Goal: Task Accomplishment & Management: Manage account settings

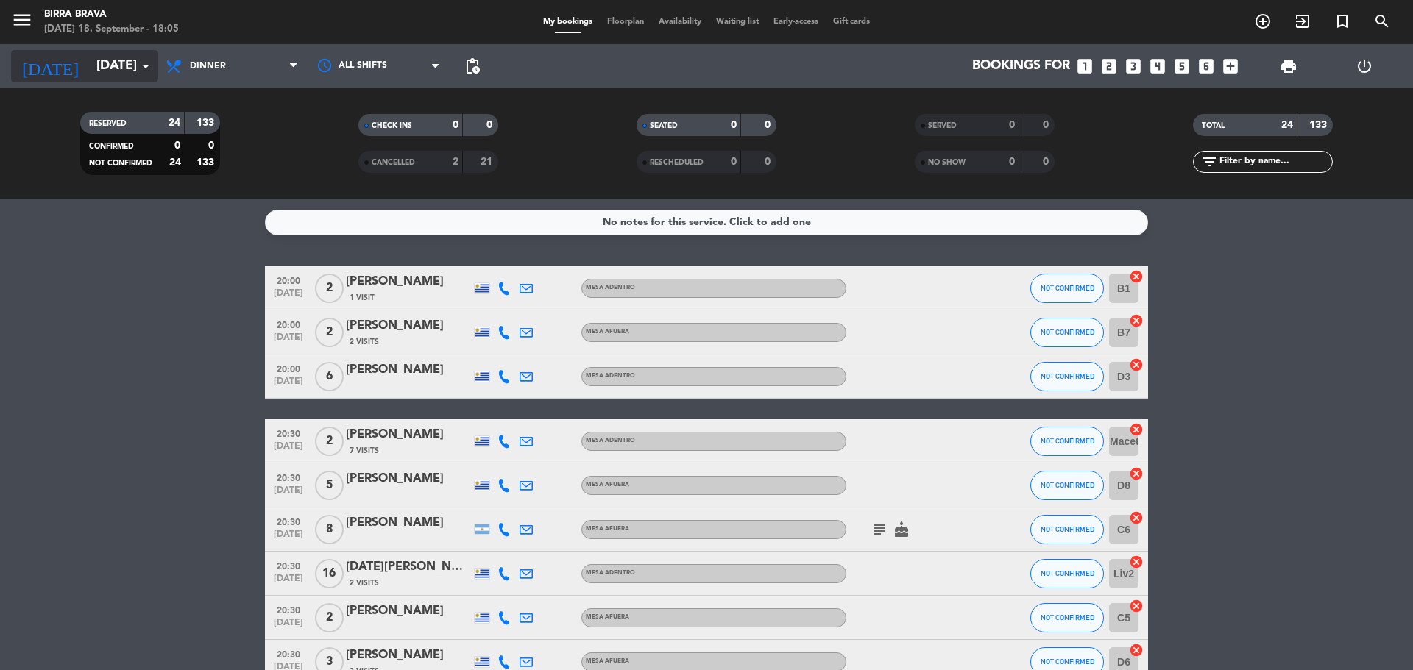
click at [118, 58] on input "[DATE]" at bounding box center [174, 66] width 171 height 29
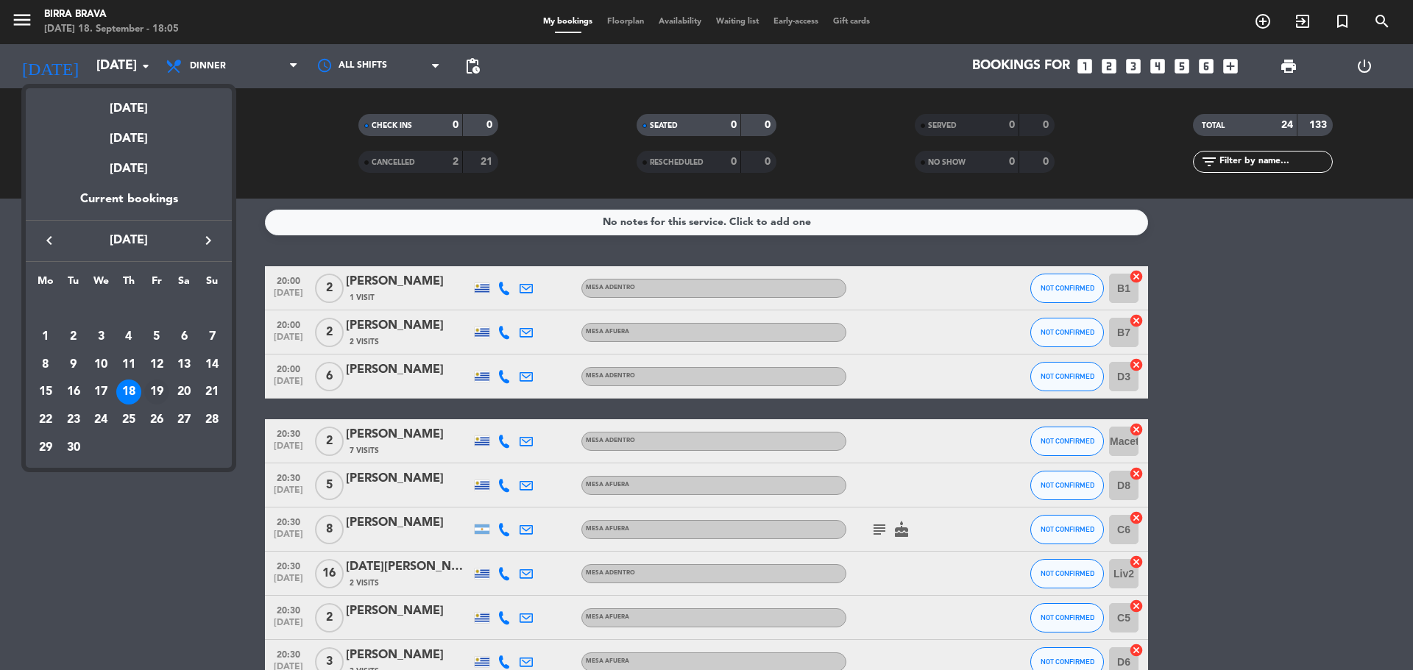
click at [149, 394] on div "19" at bounding box center [156, 392] width 25 height 25
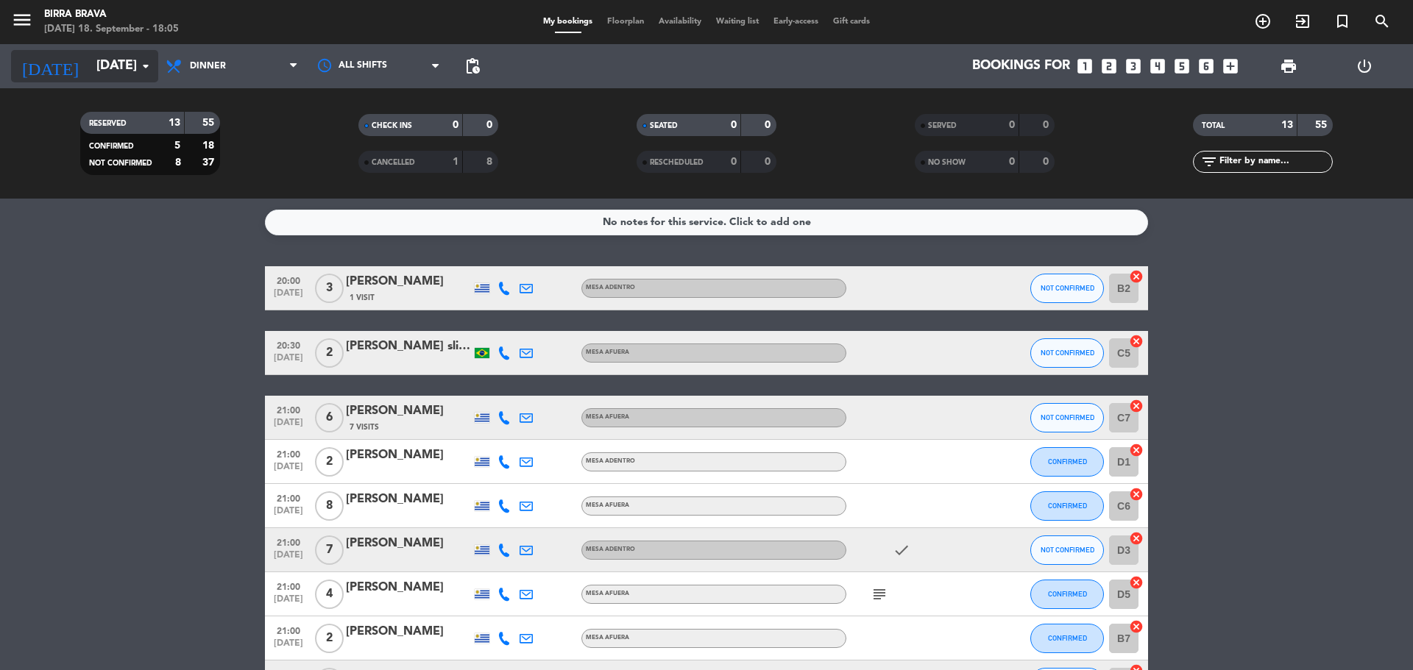
click at [90, 71] on input "[DATE]" at bounding box center [174, 66] width 171 height 29
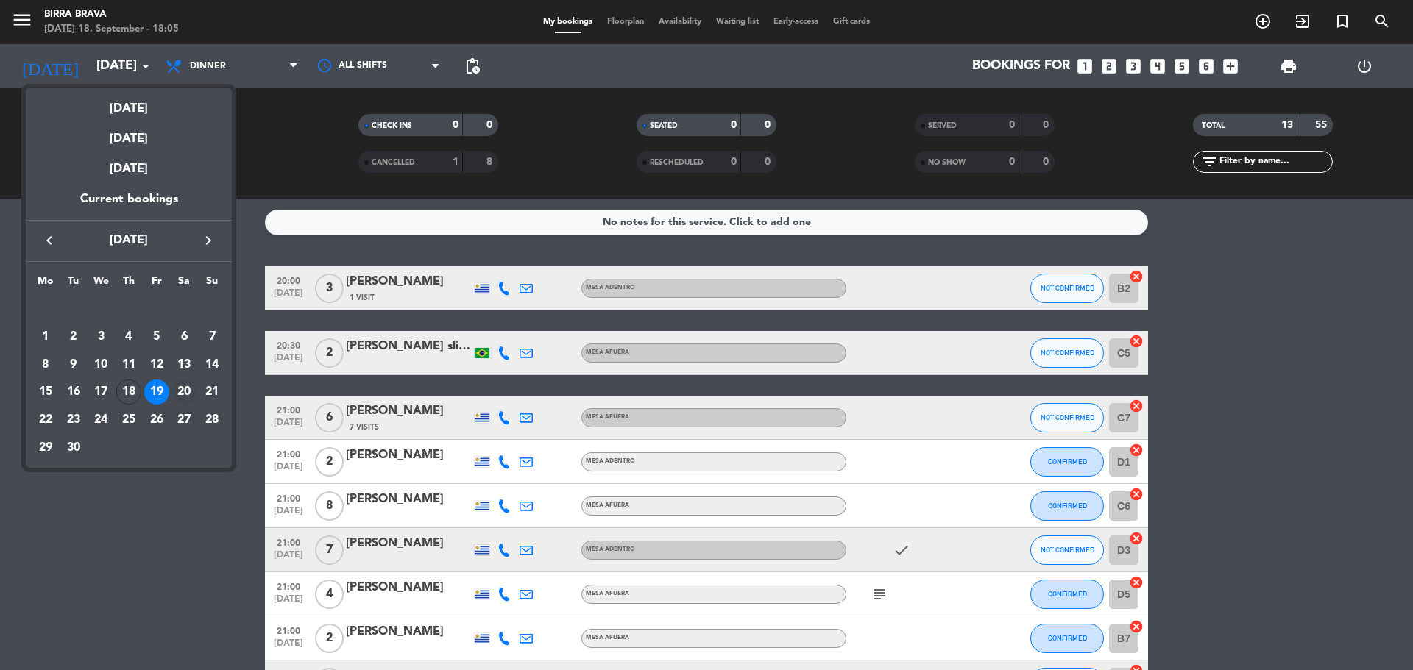
click at [189, 392] on div "20" at bounding box center [183, 392] width 25 height 25
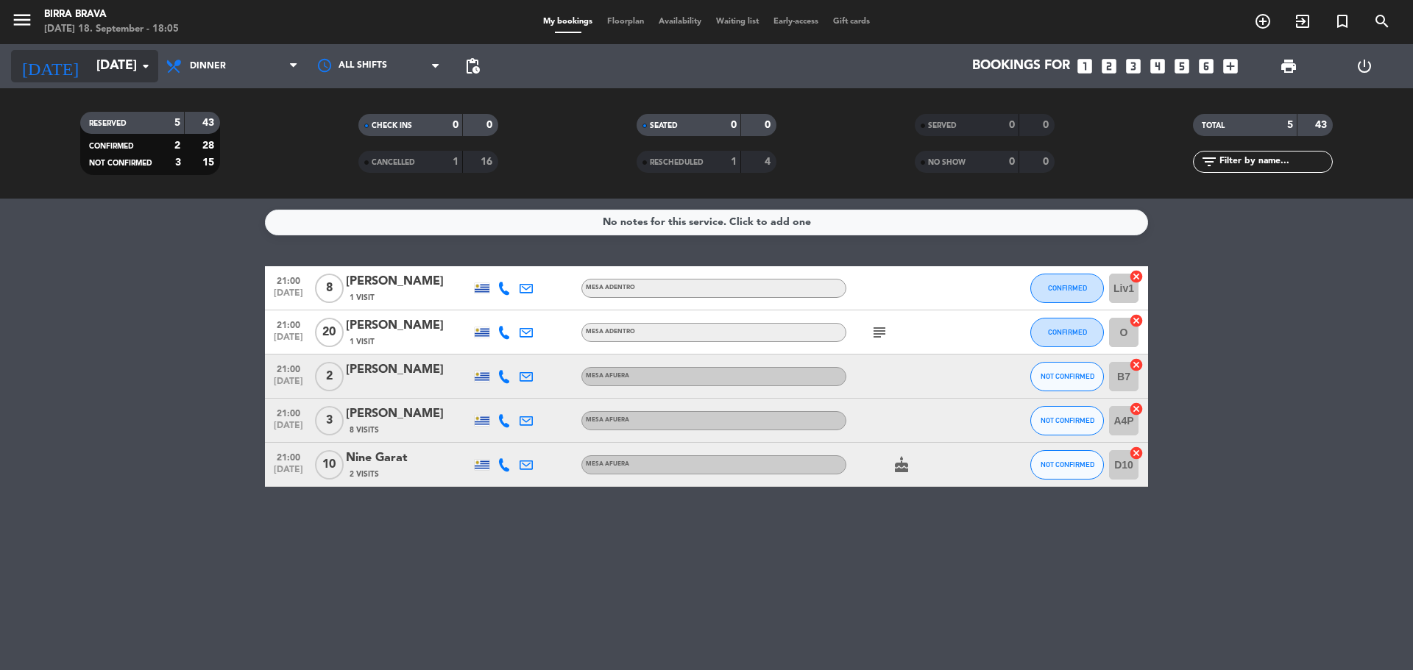
click at [129, 73] on input "[DATE]" at bounding box center [174, 66] width 171 height 29
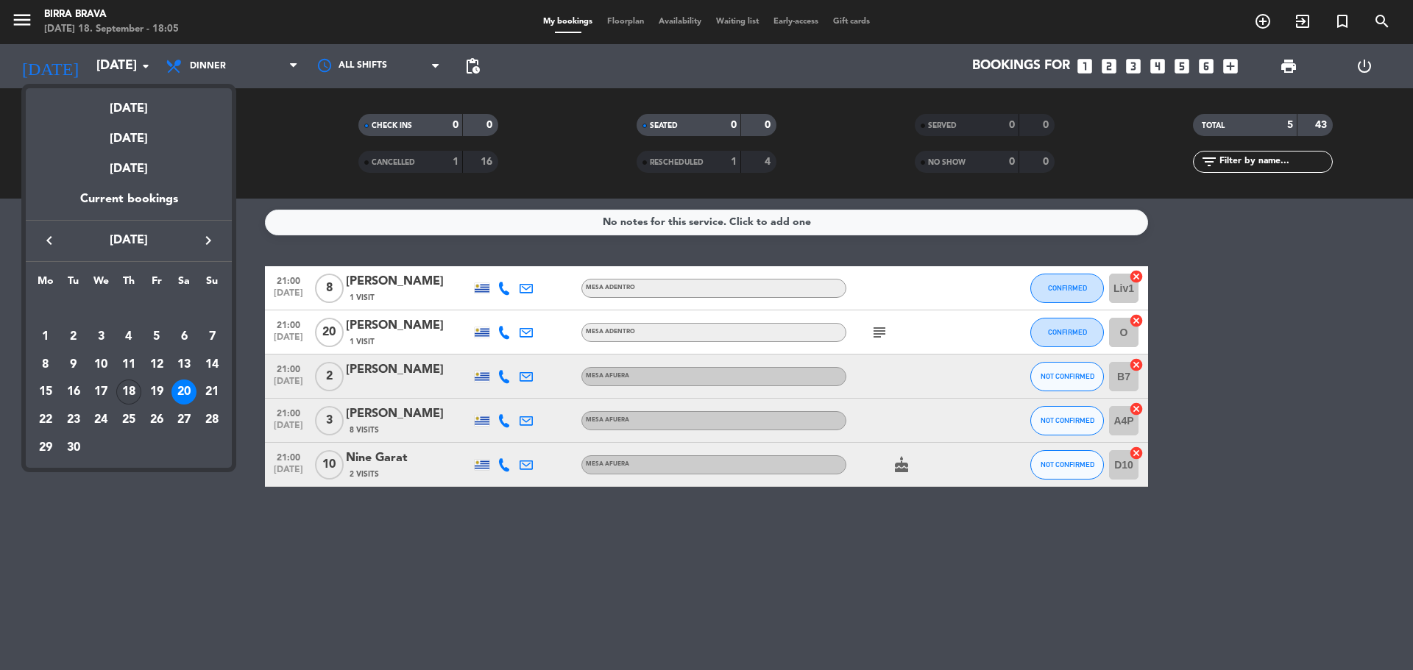
click at [130, 384] on div "18" at bounding box center [128, 392] width 25 height 25
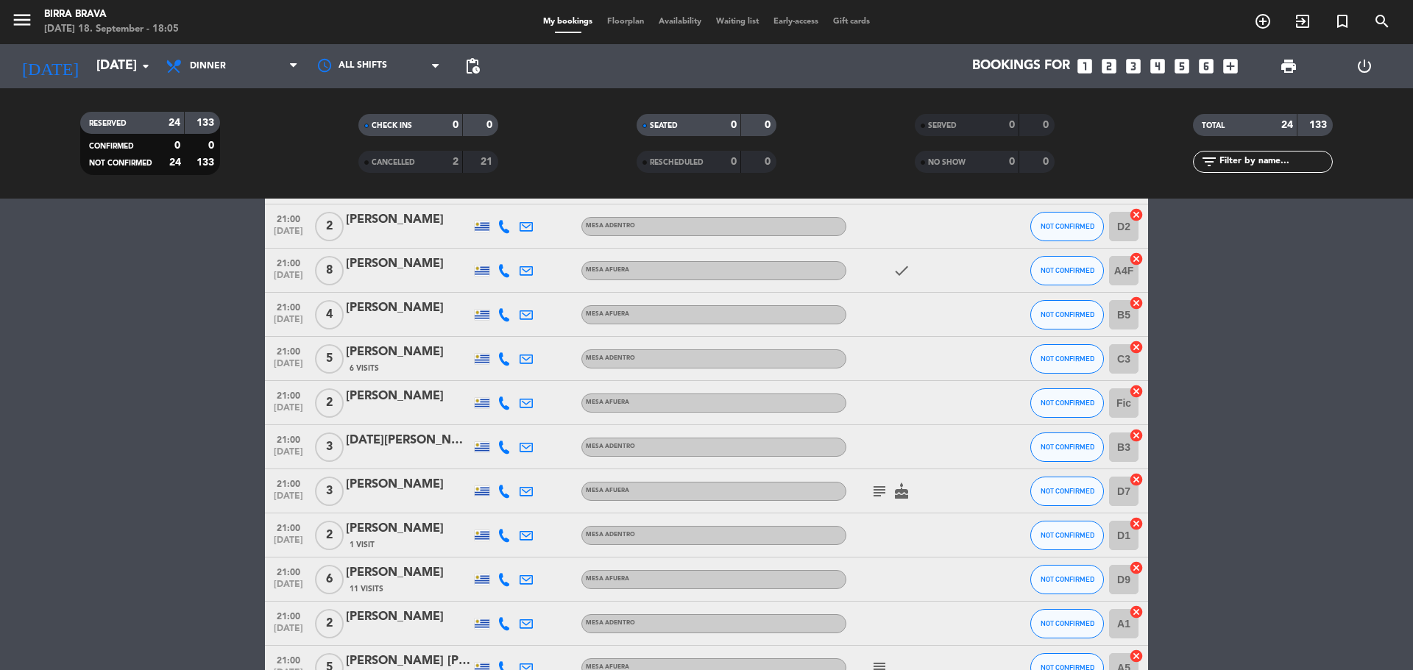
scroll to position [770, 0]
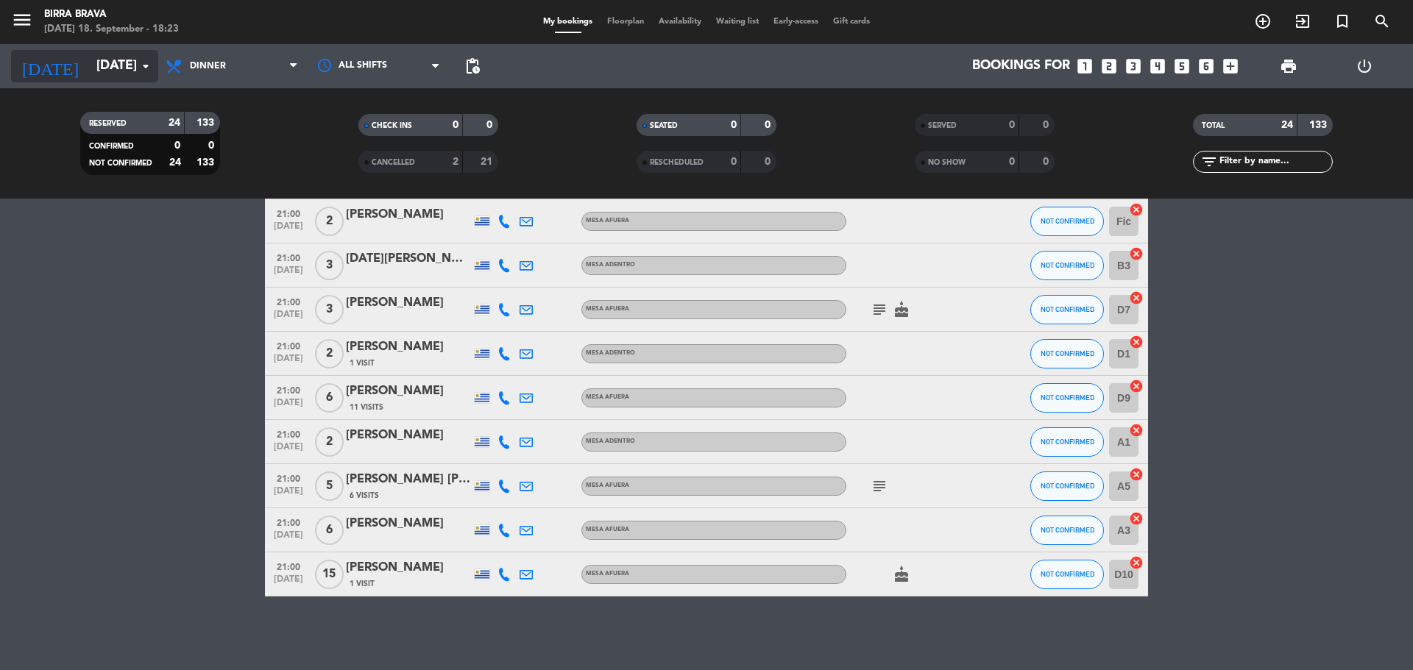
click at [141, 75] on input "[DATE]" at bounding box center [174, 66] width 171 height 29
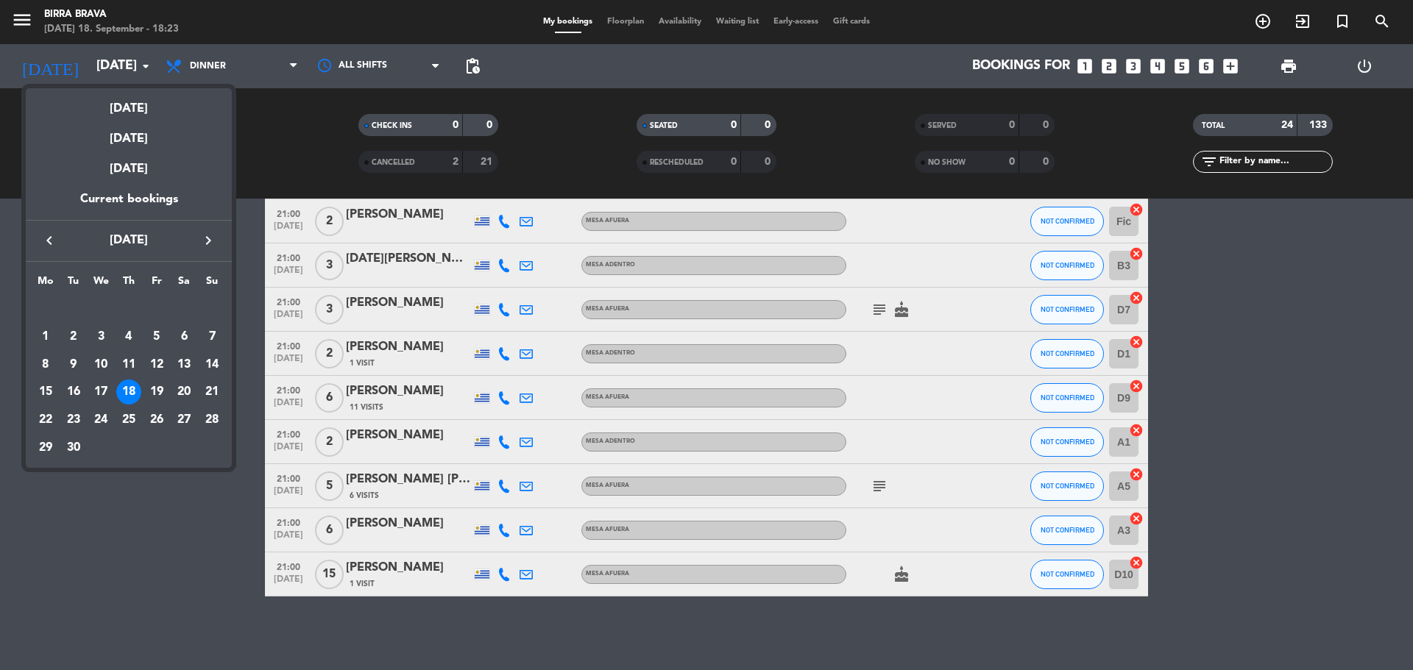
click at [151, 115] on div "[DATE]" at bounding box center [129, 103] width 206 height 30
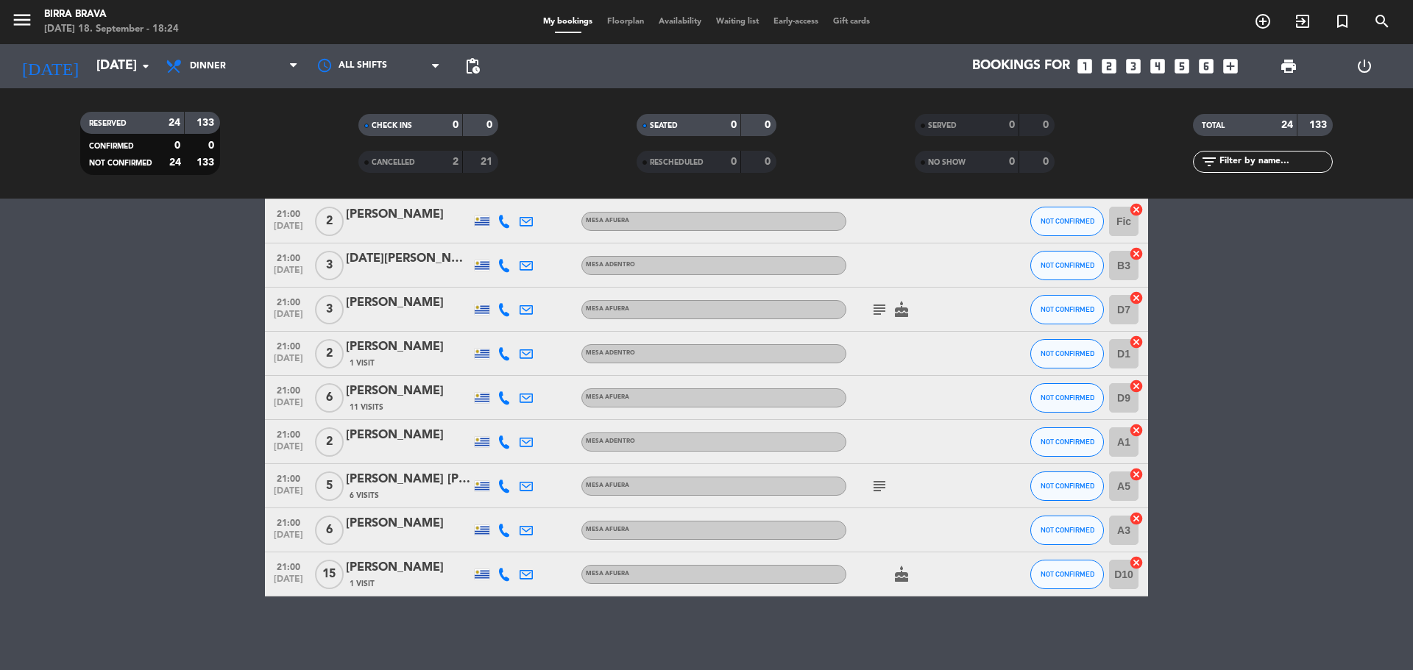
click at [245, 112] on filter-checkbox "RESERVED 24 133 CONFIRMED 0 0 NOT CONFIRMED 24 133" at bounding box center [150, 143] width 278 height 63
click at [168, 419] on bookings-row "20:00 [DATE] 2 [PERSON_NAME] 1 Visit MESA ADENTRO NOT CONFIRMED B1 cancel 20:00…" at bounding box center [706, 46] width 1413 height 1101
click at [238, 33] on div "menu Birra Brava [DATE] 18. September - 18:25" at bounding box center [176, 22] width 353 height 35
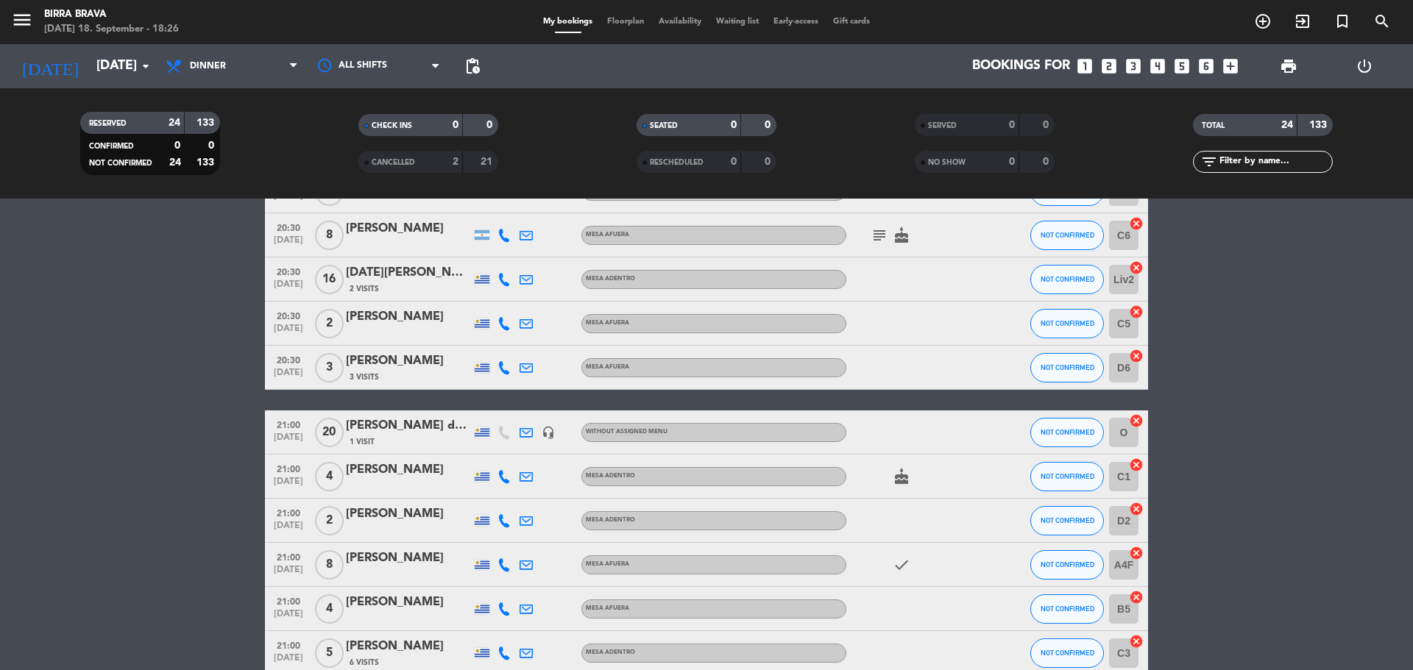
scroll to position [515, 0]
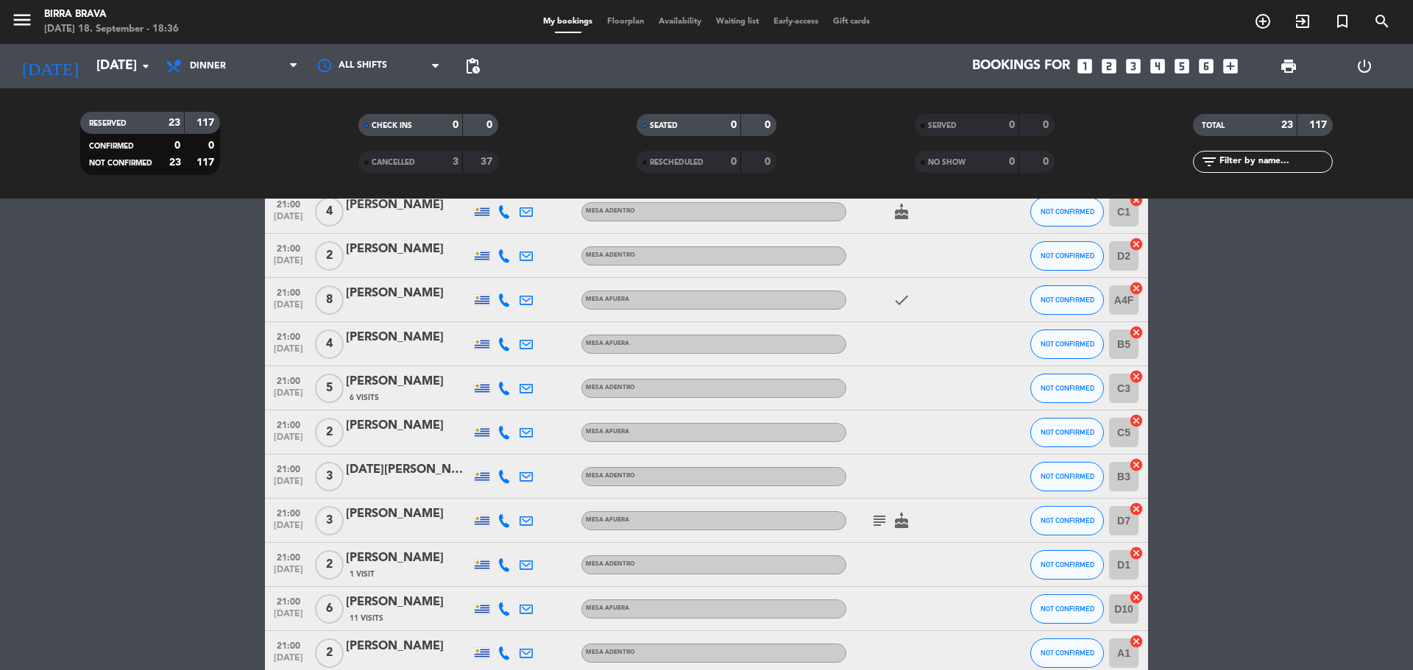
click at [136, 272] on bookings-row "20:00 [DATE] 2 [PERSON_NAME] 1 Visit MESA ADENTRO NOT CONFIRMED B1 cancel 20:00…" at bounding box center [706, 279] width 1413 height 1057
click at [134, 301] on bookings-row "20:00 [DATE] 2 [PERSON_NAME] 1 Visit MESA ADENTRO NOT CONFIRMED B1 cancel 20:00…" at bounding box center [706, 279] width 1413 height 1057
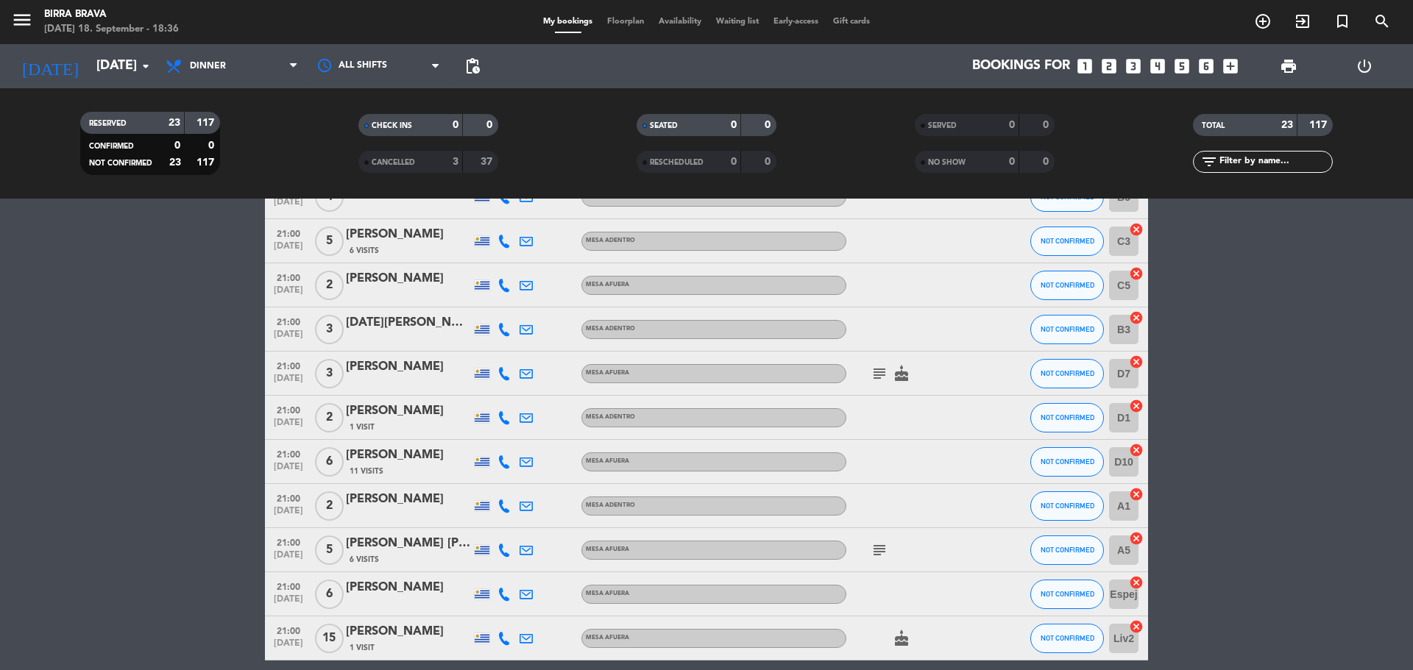
scroll to position [726, 0]
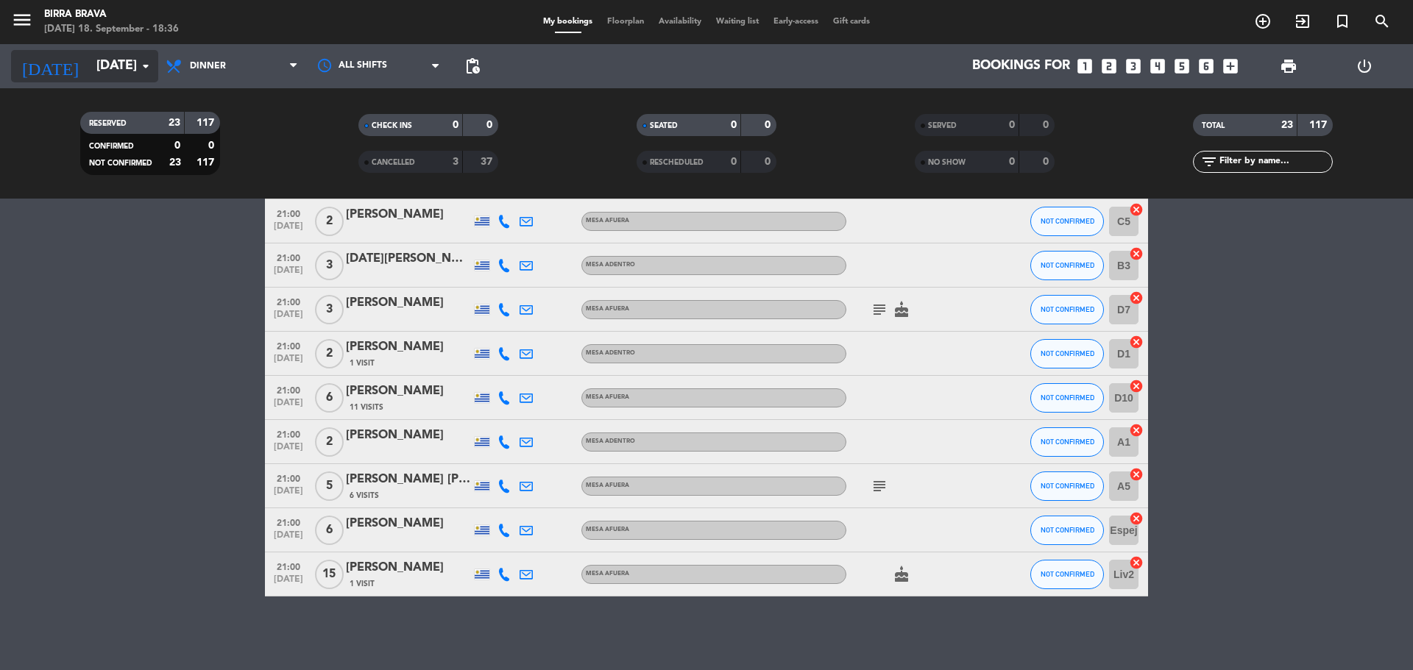
click at [118, 71] on input "[DATE]" at bounding box center [174, 66] width 171 height 29
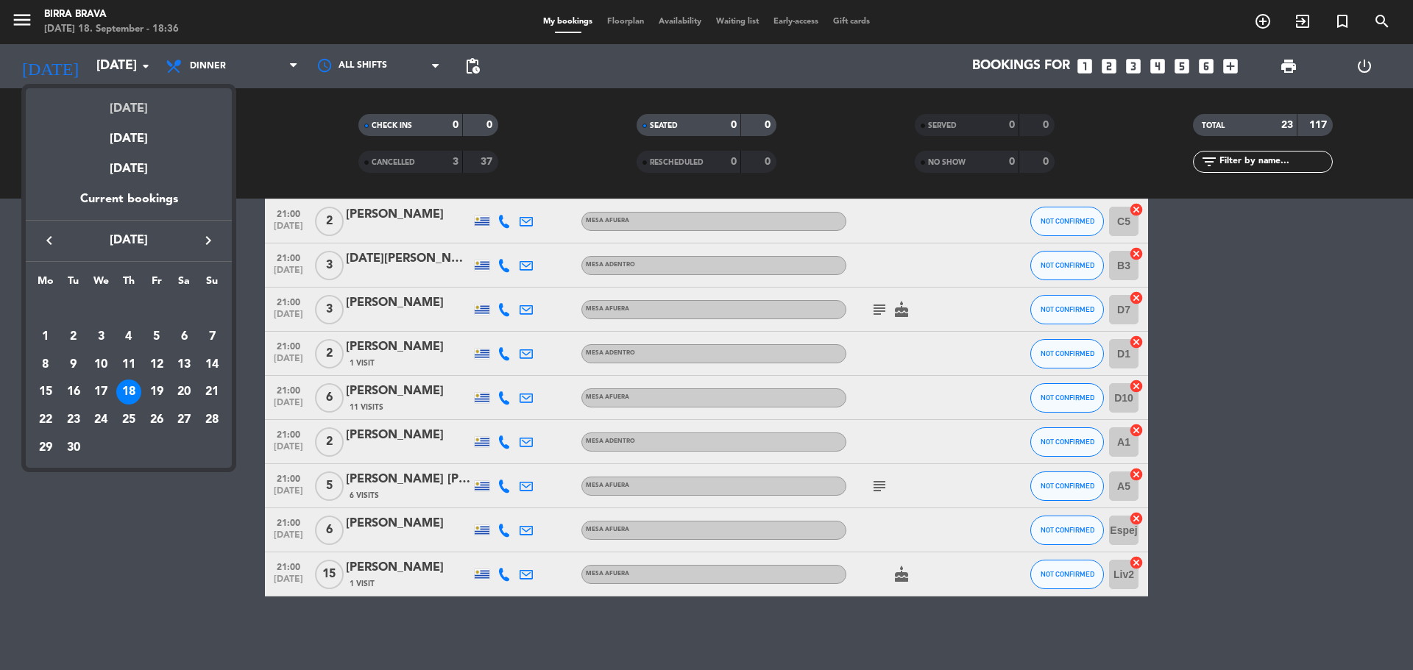
click at [120, 105] on div "[DATE]" at bounding box center [129, 103] width 206 height 30
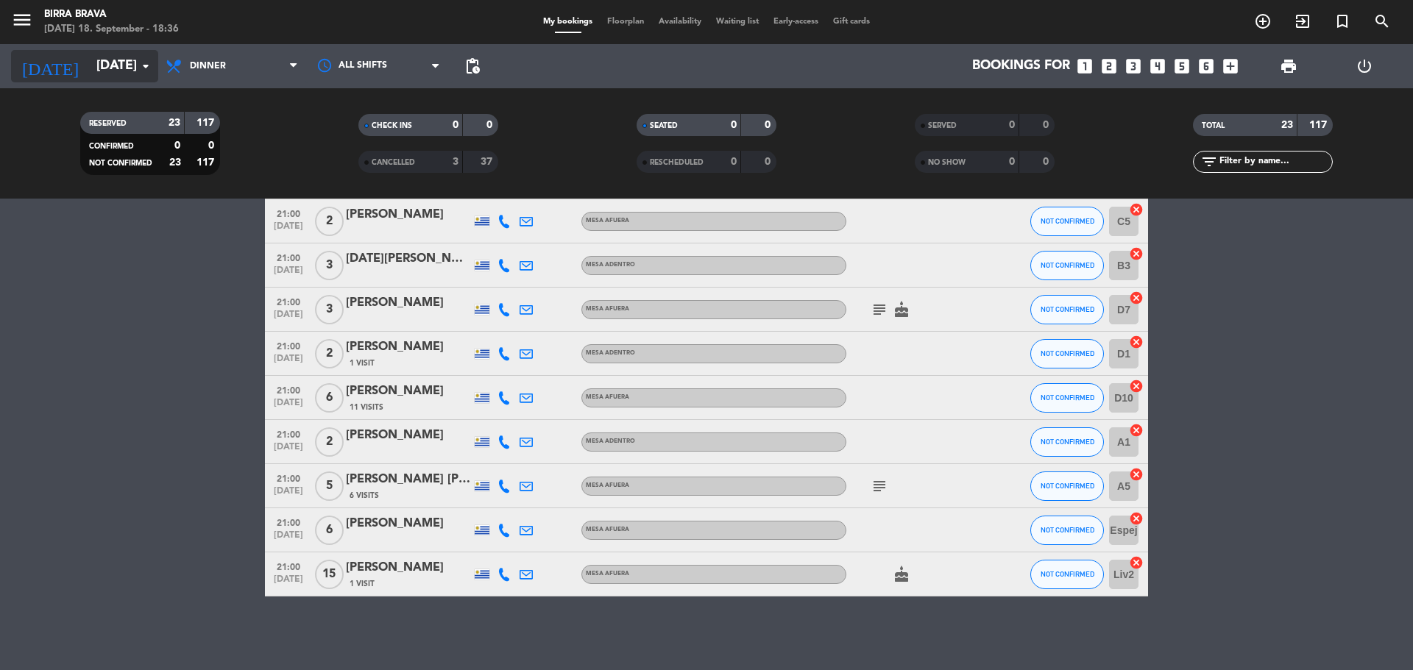
click at [124, 74] on input "[DATE]" at bounding box center [174, 66] width 171 height 29
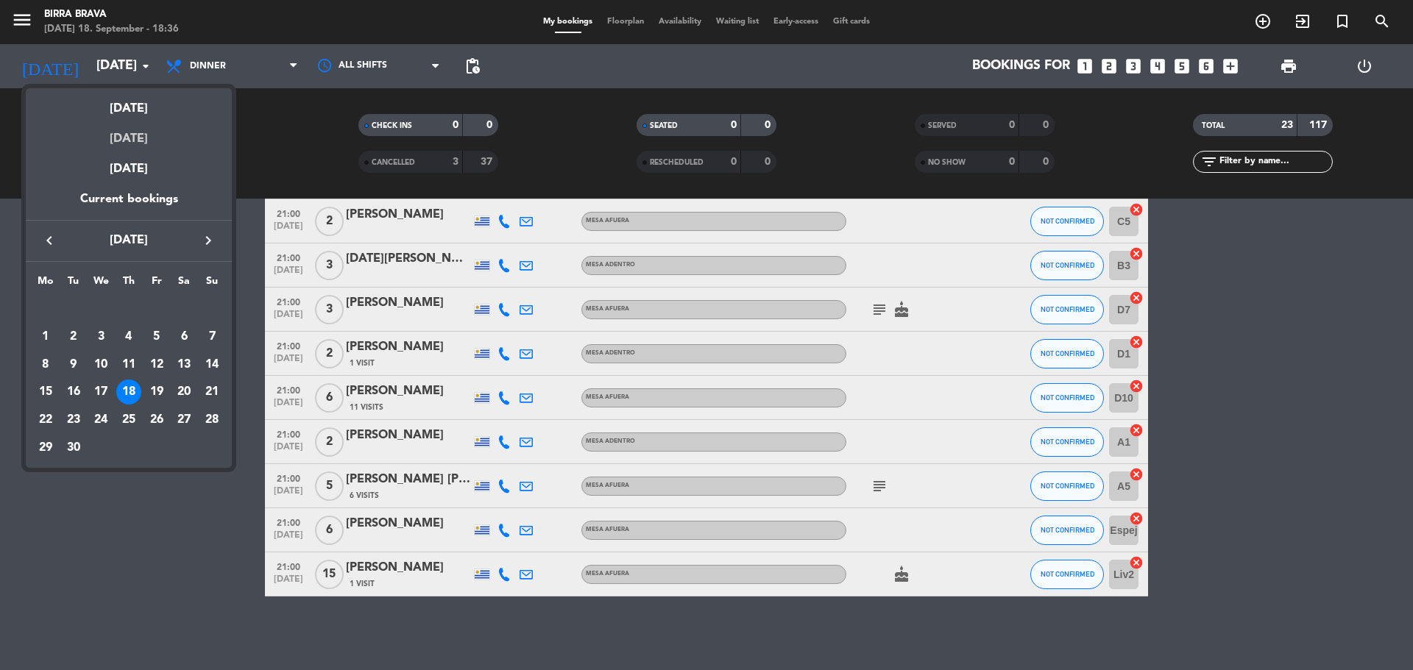
click at [124, 130] on div "[DATE]" at bounding box center [129, 133] width 206 height 30
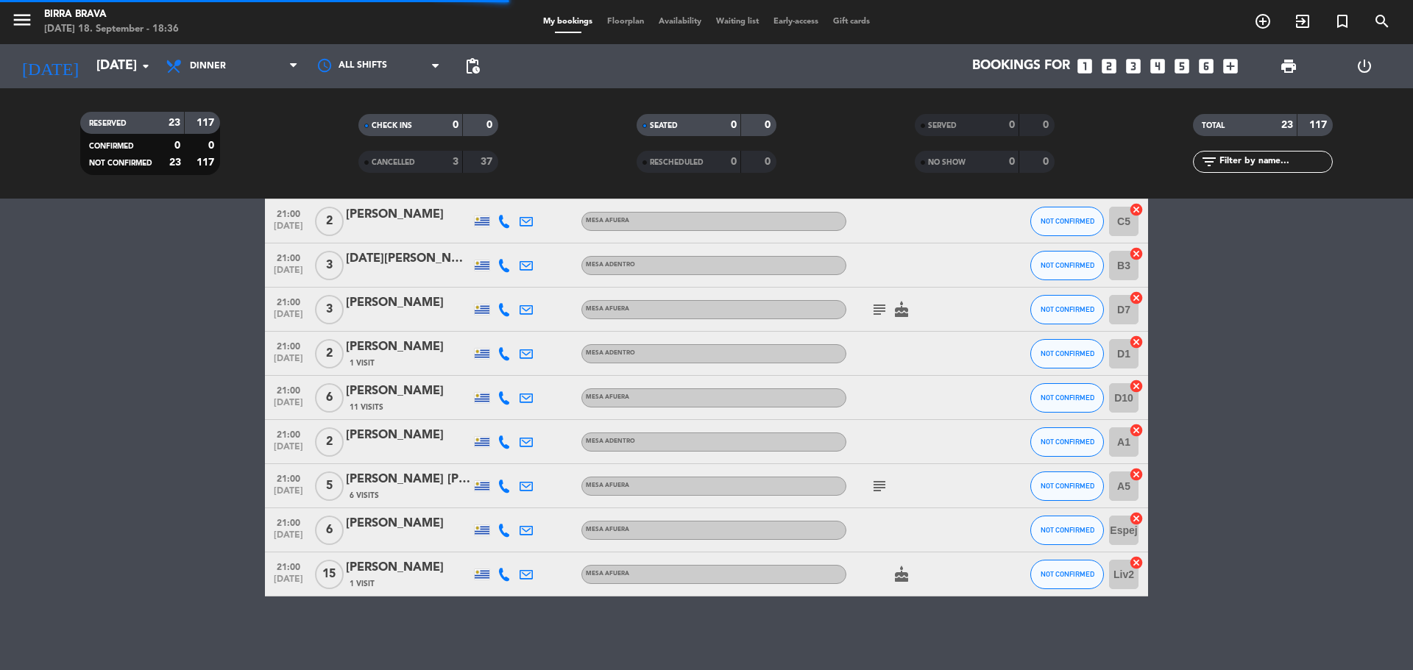
scroll to position [329, 0]
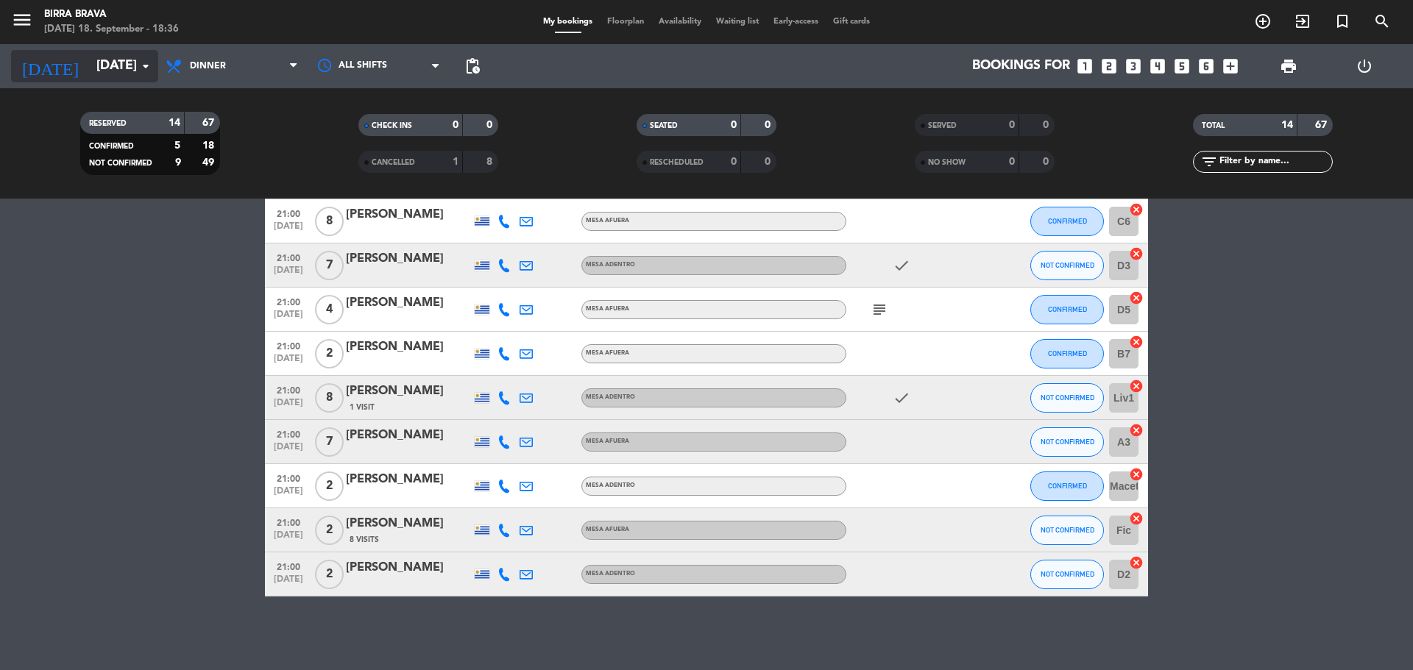
click at [116, 56] on input "[DATE]" at bounding box center [174, 66] width 171 height 29
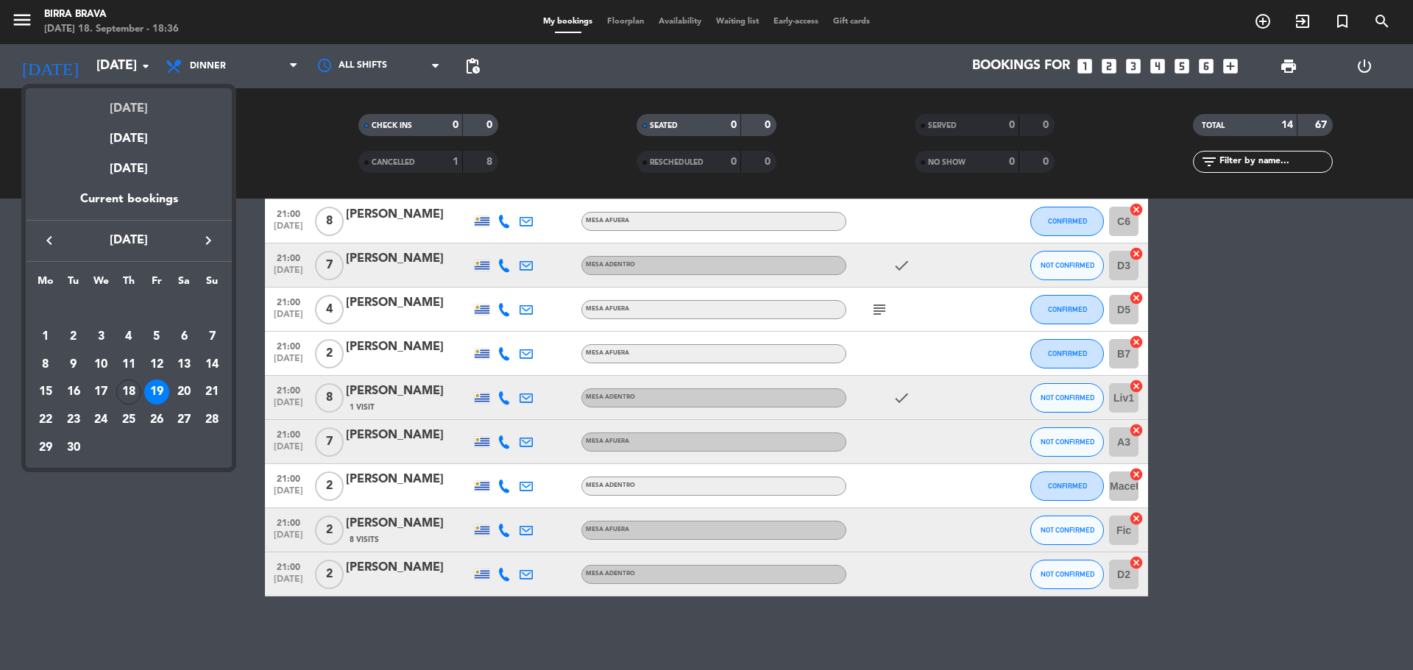
click at [118, 109] on div "[DATE]" at bounding box center [129, 103] width 206 height 30
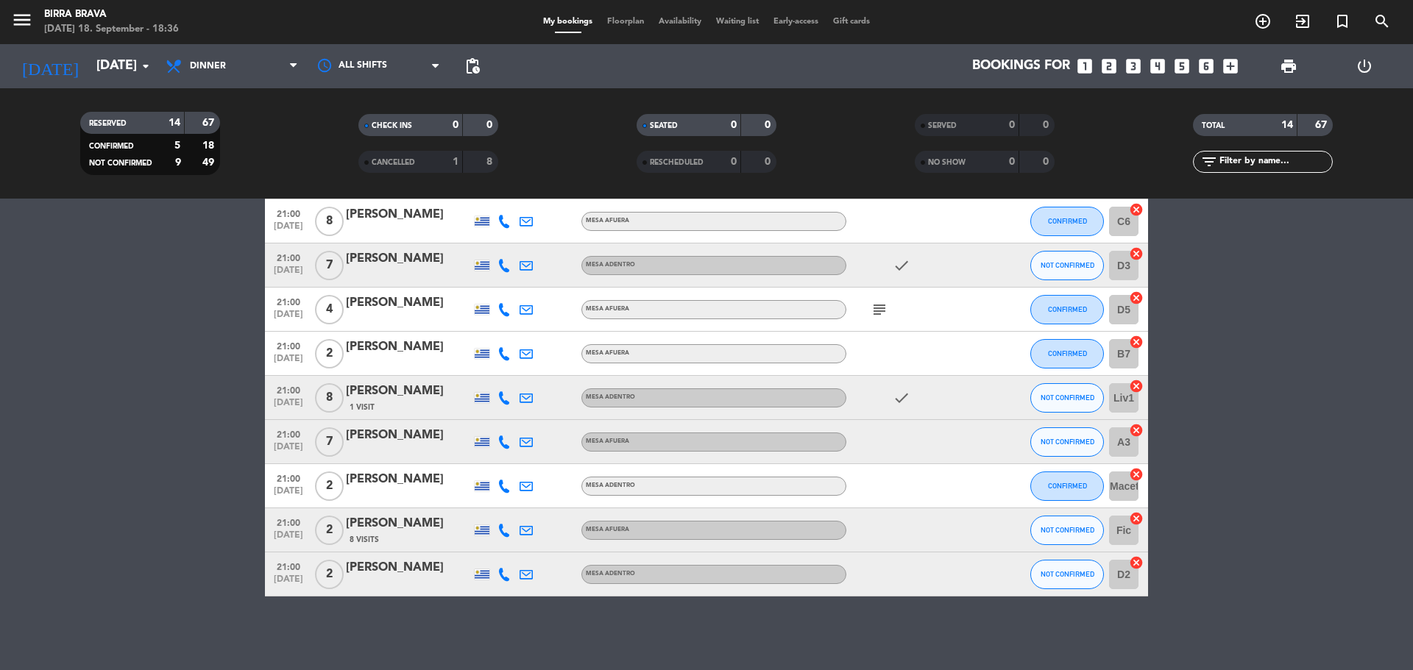
type input "[DATE]"
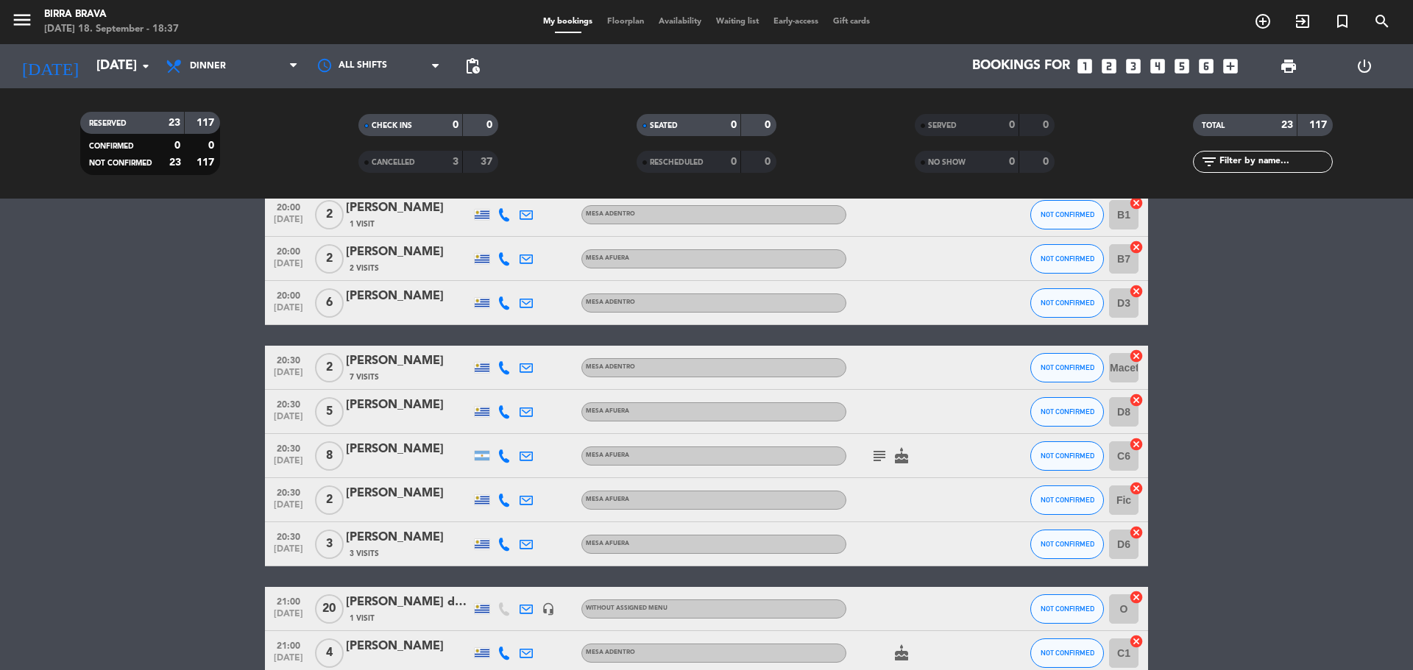
scroll to position [221, 0]
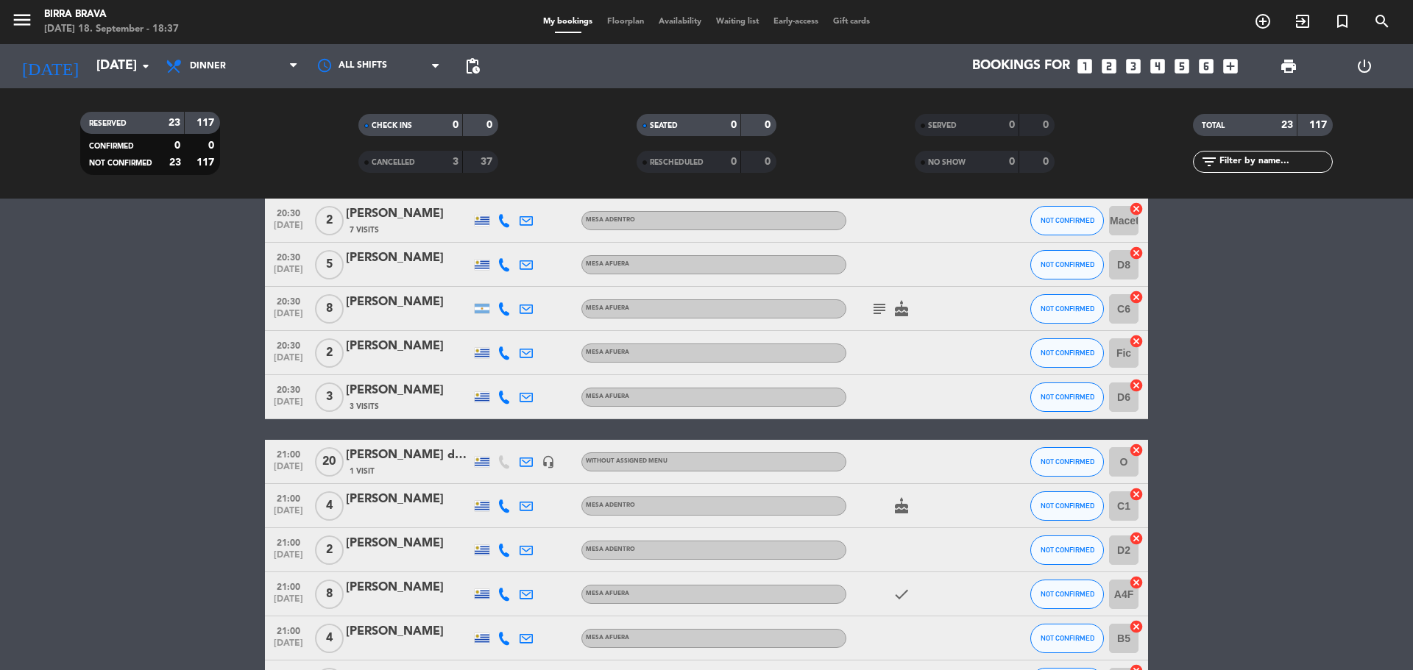
click at [89, 239] on bookings-row "20:00 [DATE] 2 [PERSON_NAME] 1 Visit MESA ADENTRO NOT CONFIRMED B1 cancel 20:00…" at bounding box center [706, 574] width 1413 height 1057
click at [622, 21] on span "Floorplan" at bounding box center [626, 22] width 52 height 8
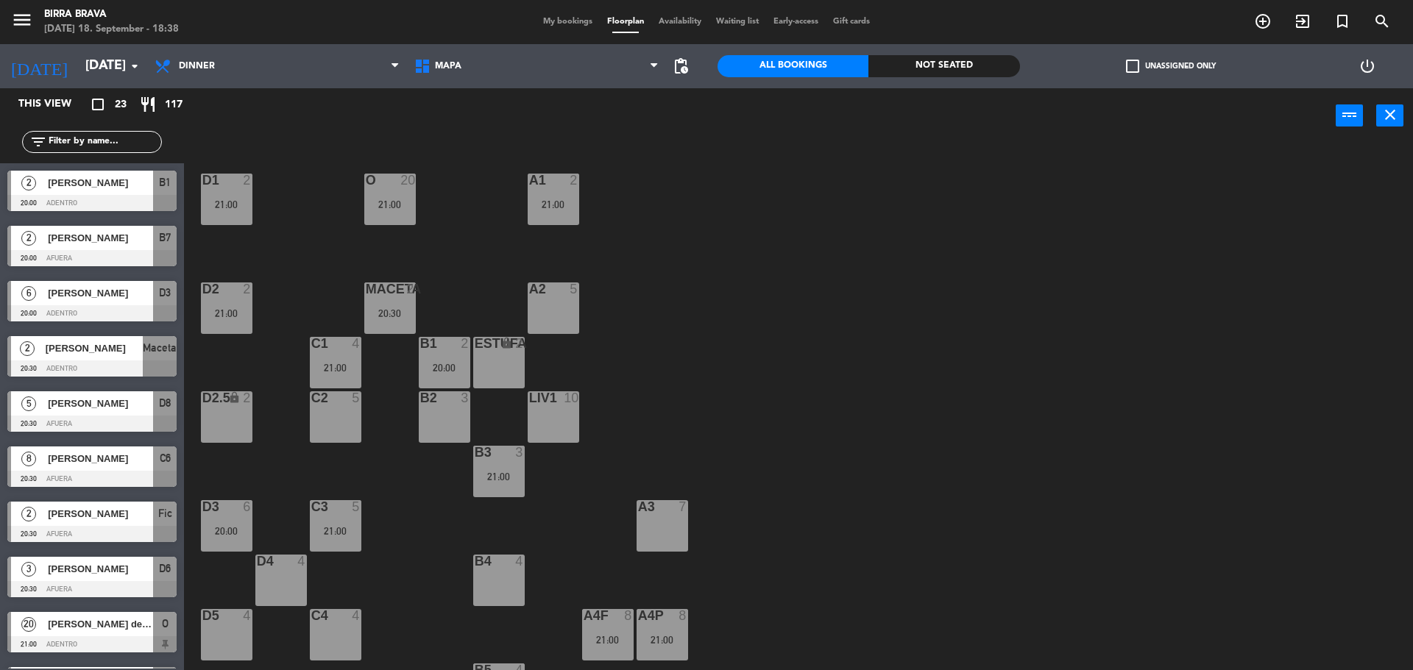
click at [556, 21] on span "My bookings" at bounding box center [568, 22] width 64 height 8
